Goal: Task Accomplishment & Management: Manage account settings

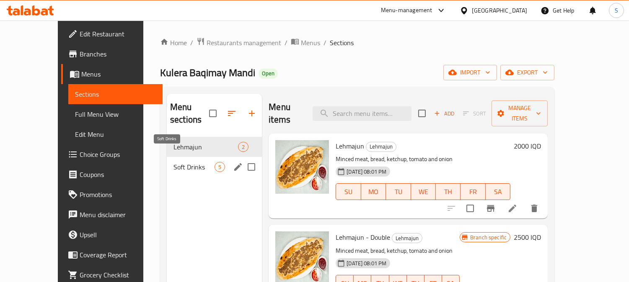
click at [184, 162] on span "Soft Drinks" at bounding box center [193, 167] width 41 height 10
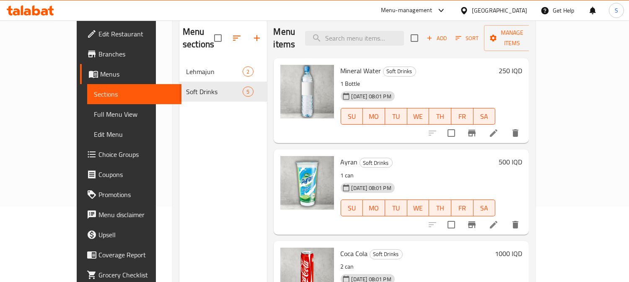
scroll to position [66, 0]
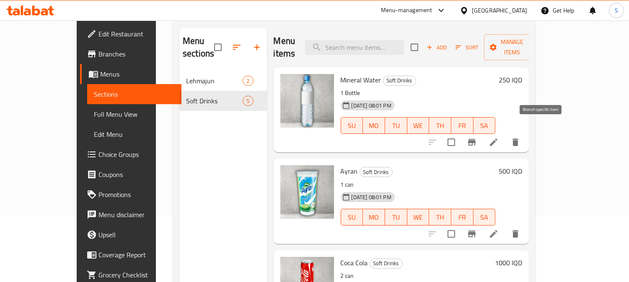
click at [475, 139] on icon "Branch-specific-item" at bounding box center [472, 142] width 8 height 7
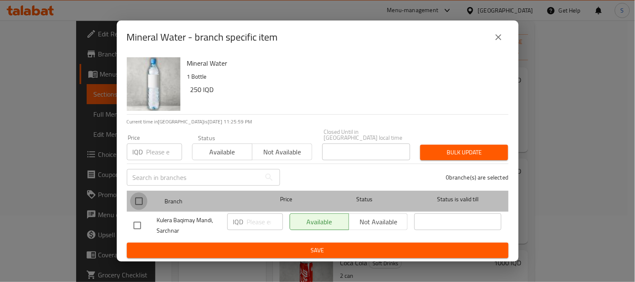
click at [140, 198] on input "checkbox" at bounding box center [139, 202] width 18 height 18
checkbox input "true"
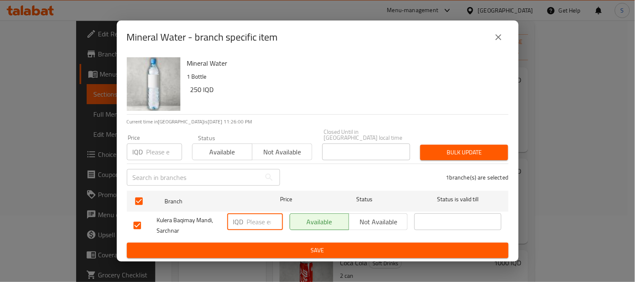
click at [260, 216] on input "number" at bounding box center [265, 222] width 36 height 17
type input "250"
click at [325, 245] on span "Save" at bounding box center [318, 250] width 369 height 10
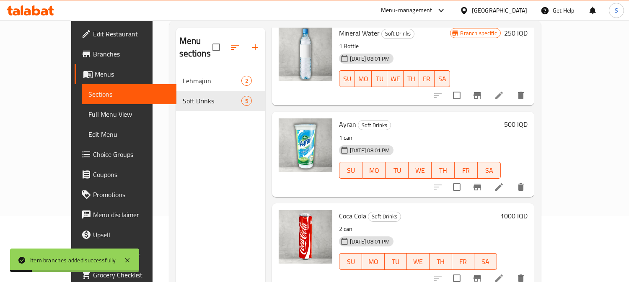
scroll to position [57, 0]
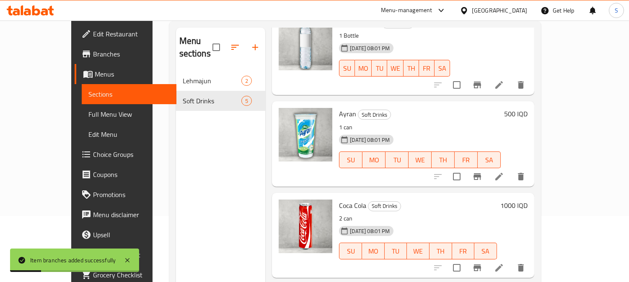
click at [481, 173] on icon "Branch-specific-item" at bounding box center [477, 176] width 8 height 7
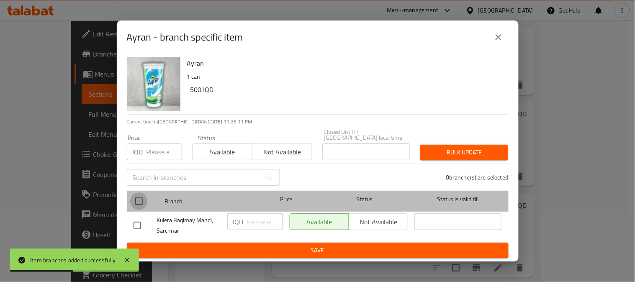
click at [136, 195] on input "checkbox" at bounding box center [139, 202] width 18 height 18
checkbox input "true"
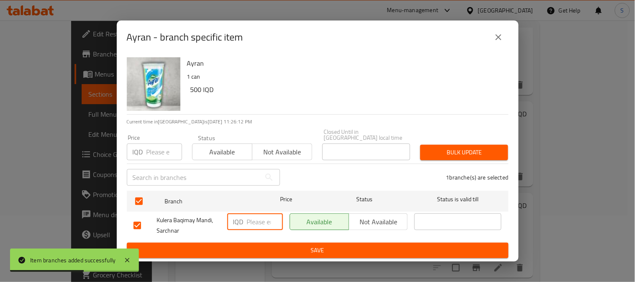
click at [258, 220] on input "number" at bounding box center [265, 222] width 36 height 17
type input "750"
click at [324, 250] on span "Save" at bounding box center [318, 250] width 369 height 10
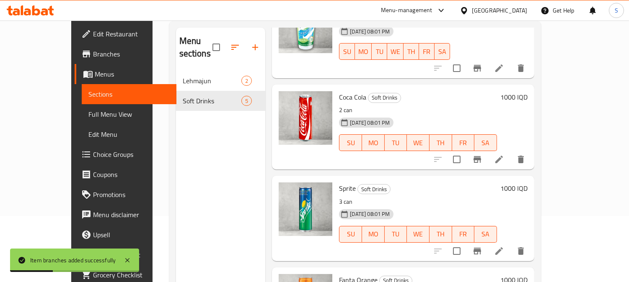
scroll to position [195, 0]
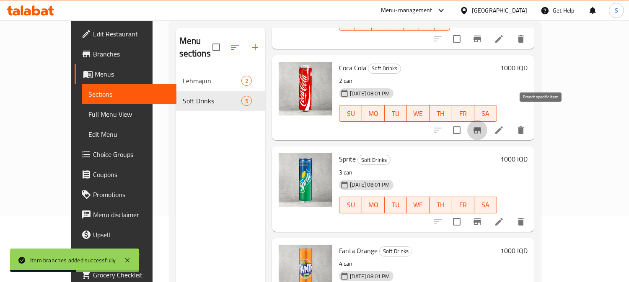
click at [481, 127] on icon "Branch-specific-item" at bounding box center [477, 130] width 8 height 7
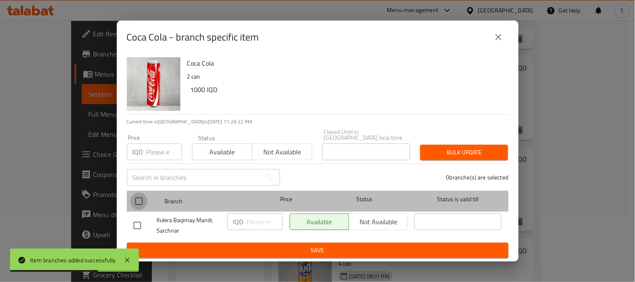
click at [141, 198] on input "checkbox" at bounding box center [139, 202] width 18 height 18
checkbox input "true"
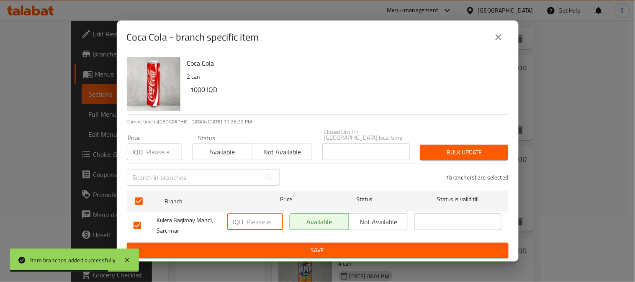
click at [256, 216] on input "number" at bounding box center [265, 222] width 36 height 17
type input "1000"
click at [316, 245] on span "Save" at bounding box center [318, 250] width 369 height 10
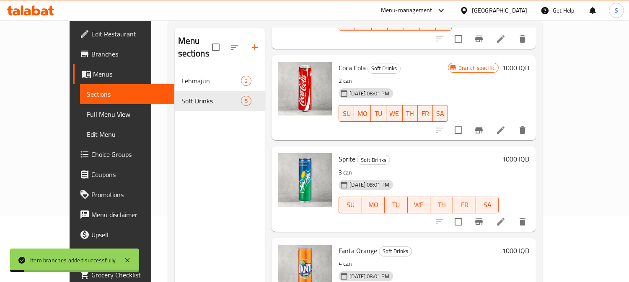
click at [484, 217] on icon "Branch-specific-item" at bounding box center [479, 222] width 10 height 10
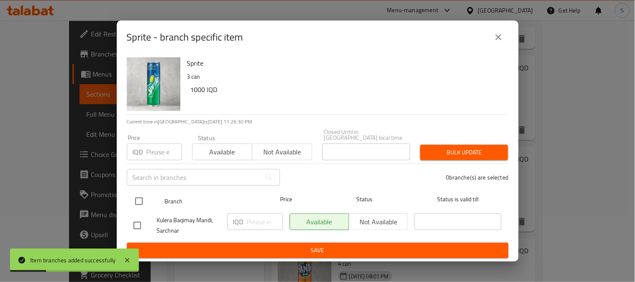
click at [139, 197] on input "checkbox" at bounding box center [139, 202] width 18 height 18
checkbox input "true"
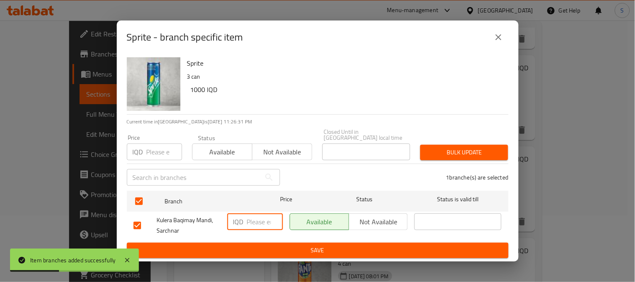
click at [255, 217] on input "number" at bounding box center [265, 222] width 36 height 17
type input "1000"
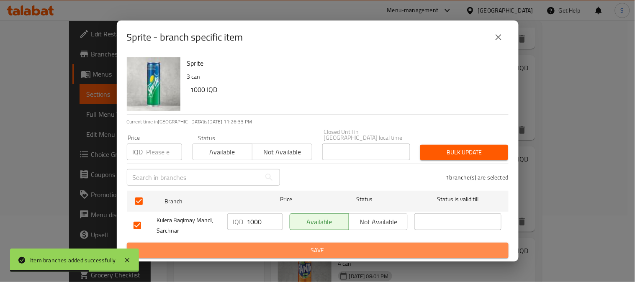
click at [320, 245] on span "Save" at bounding box center [318, 250] width 369 height 10
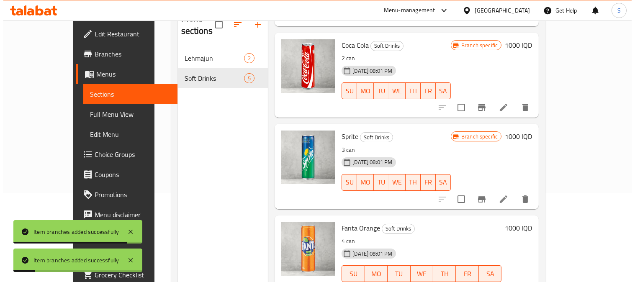
scroll to position [117, 0]
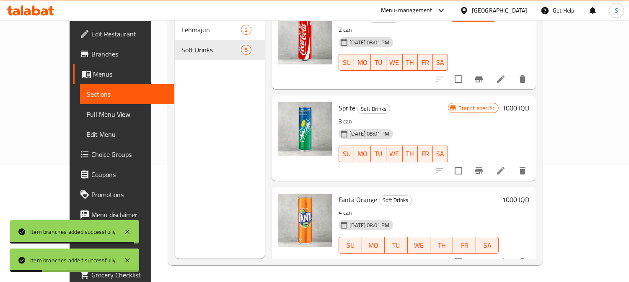
click at [482, 259] on icon "Branch-specific-item" at bounding box center [479, 262] width 8 height 7
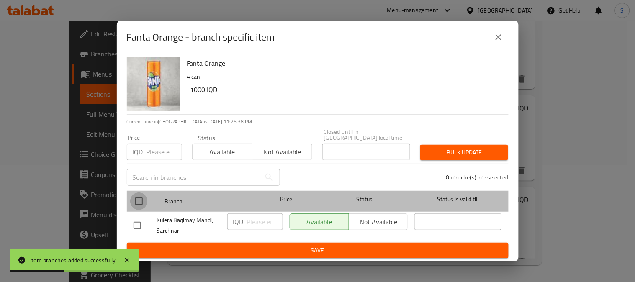
click at [139, 199] on input "checkbox" at bounding box center [139, 202] width 18 height 18
checkbox input "true"
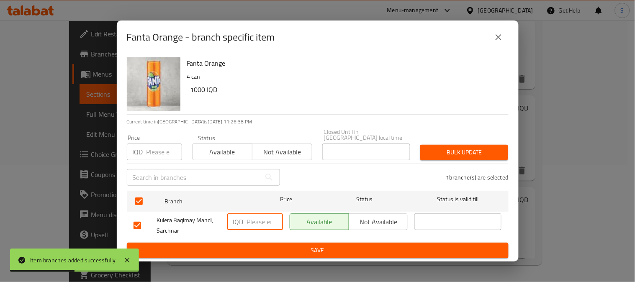
click at [253, 216] on input "number" at bounding box center [265, 222] width 36 height 17
type input "1000"
click at [321, 245] on span "Save" at bounding box center [318, 250] width 369 height 10
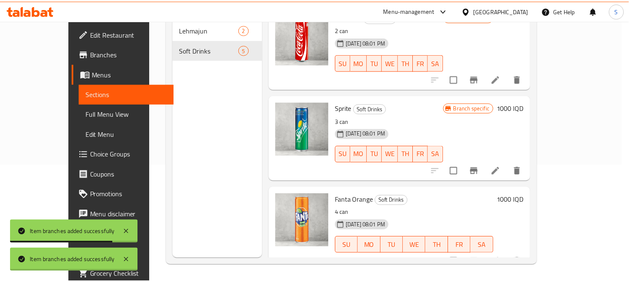
scroll to position [196, 0]
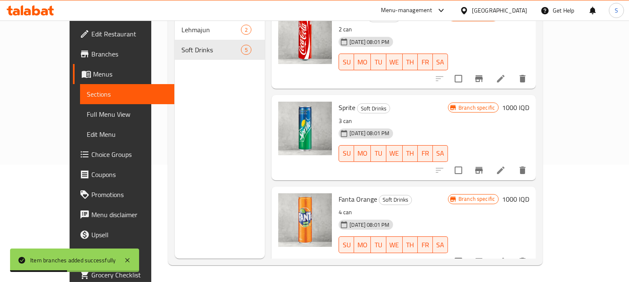
click at [87, 113] on span "Full Menu View" at bounding box center [127, 114] width 81 height 10
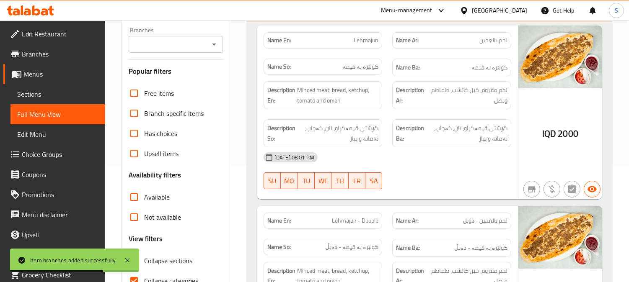
click at [212, 42] on icon "Open" at bounding box center [214, 44] width 10 height 10
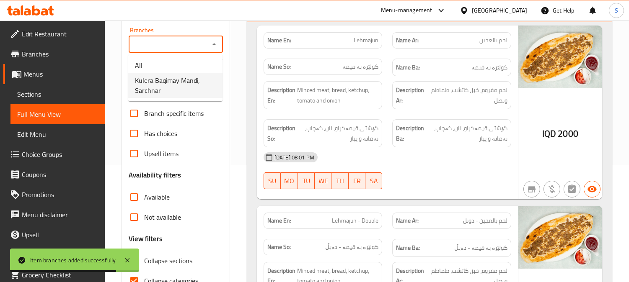
click at [191, 80] on span "Kulera Baqimay Mandi, Sarchnar" at bounding box center [175, 85] width 81 height 20
type input "Kulera Baqimay Mandi, Sarchnar"
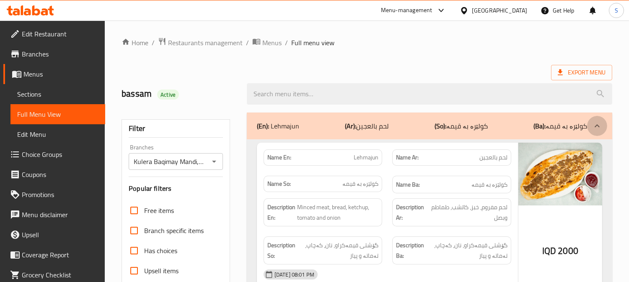
click at [596, 132] on div at bounding box center [597, 126] width 20 height 20
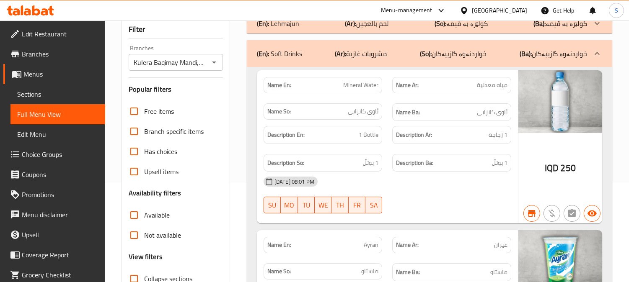
scroll to position [98, 0]
